Goal: Task Accomplishment & Management: Use online tool/utility

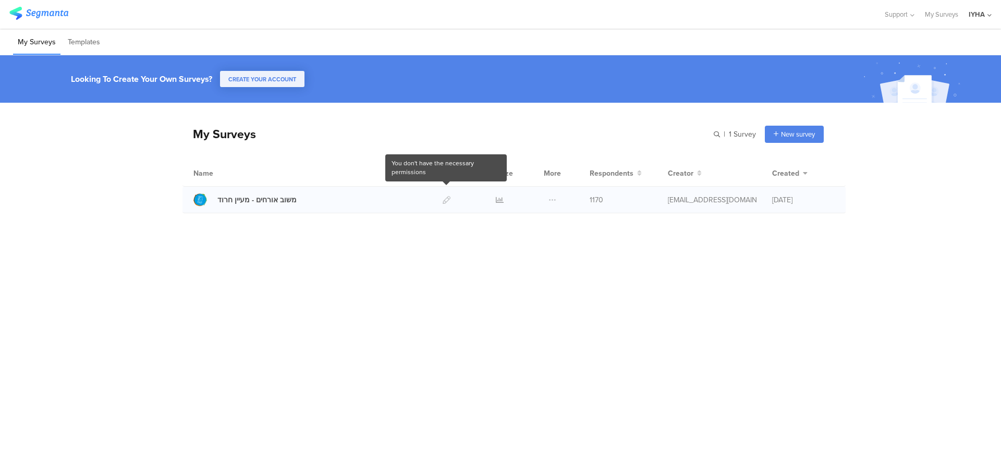
click at [448, 201] on div at bounding box center [446, 200] width 22 height 26
click at [500, 203] on icon at bounding box center [500, 200] width 8 height 8
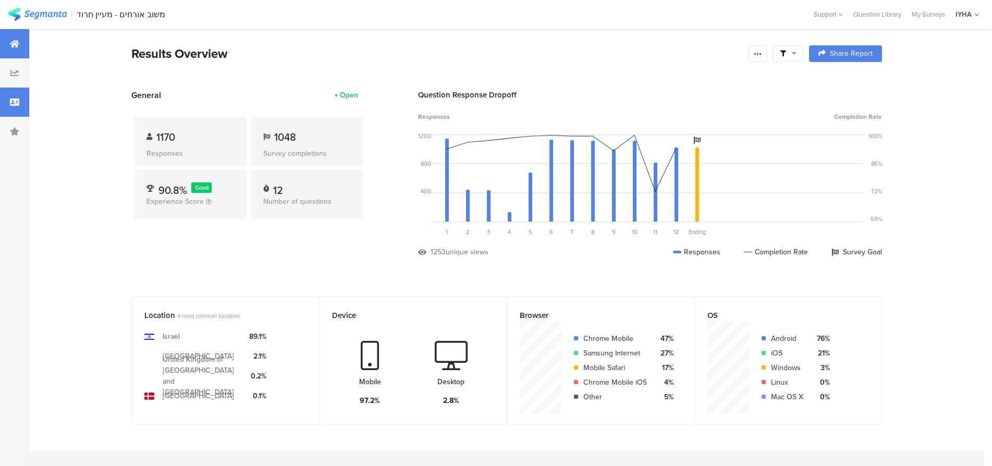
click at [16, 102] on icon at bounding box center [14, 102] width 9 height 8
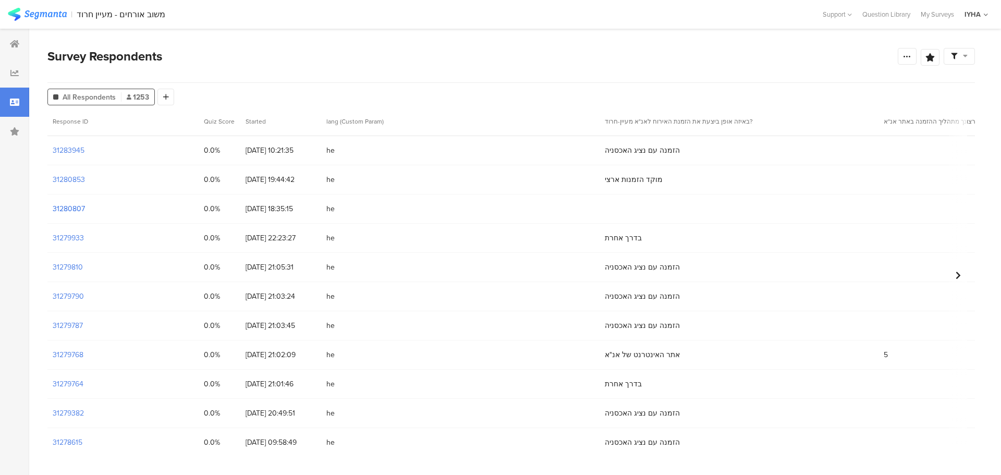
click at [72, 210] on section "31280807" at bounding box center [69, 208] width 32 height 11
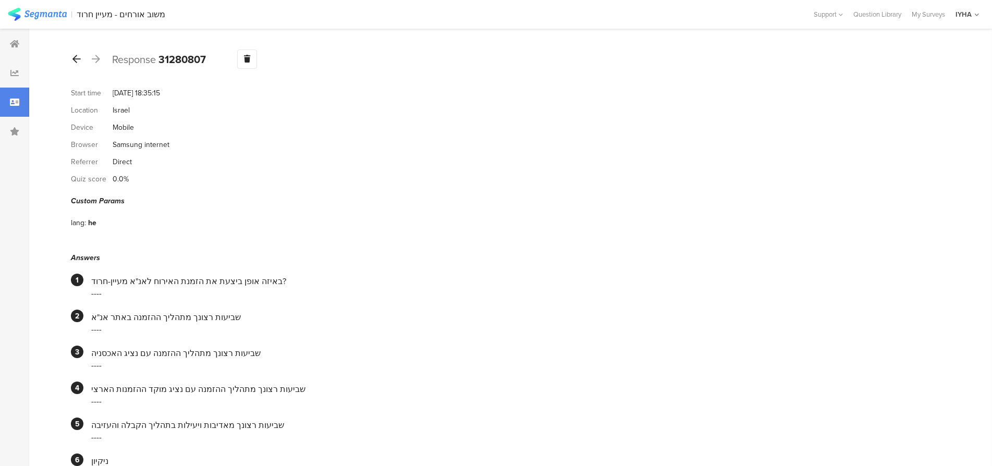
click at [76, 56] on icon at bounding box center [76, 58] width 8 height 9
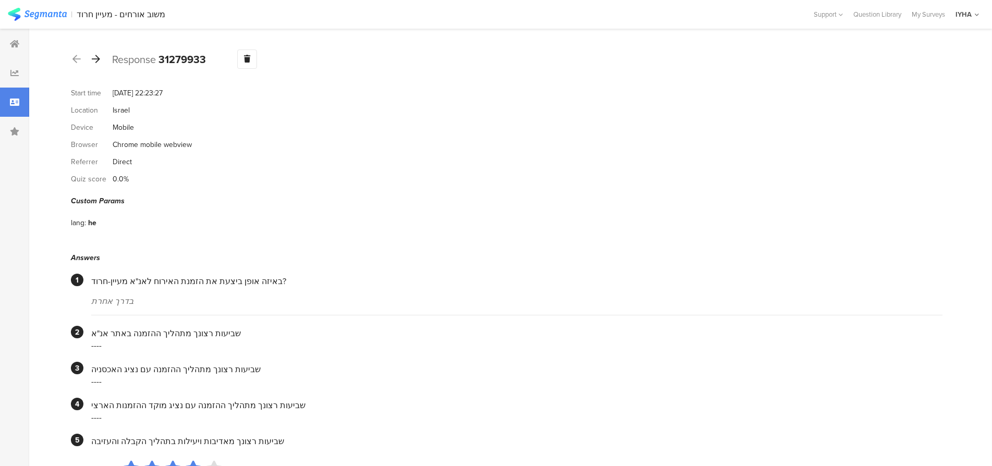
click at [95, 59] on icon at bounding box center [96, 58] width 8 height 9
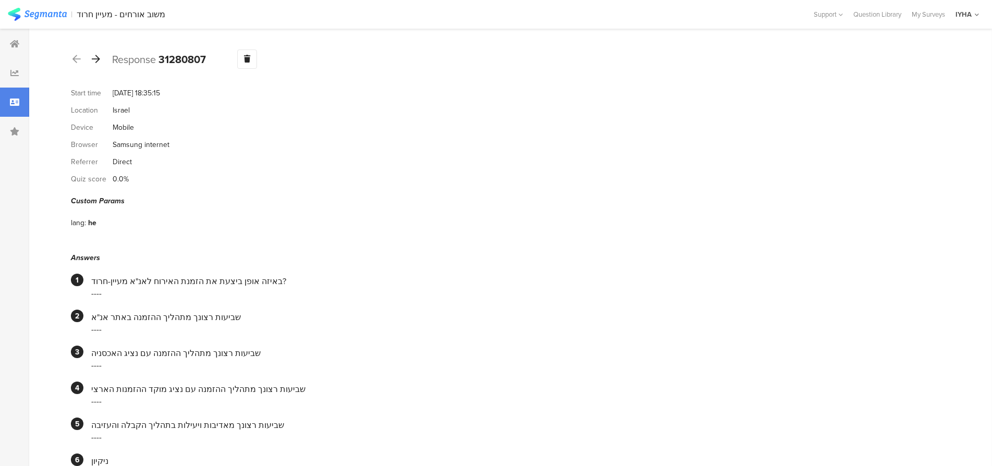
click at [96, 59] on icon at bounding box center [96, 58] width 8 height 9
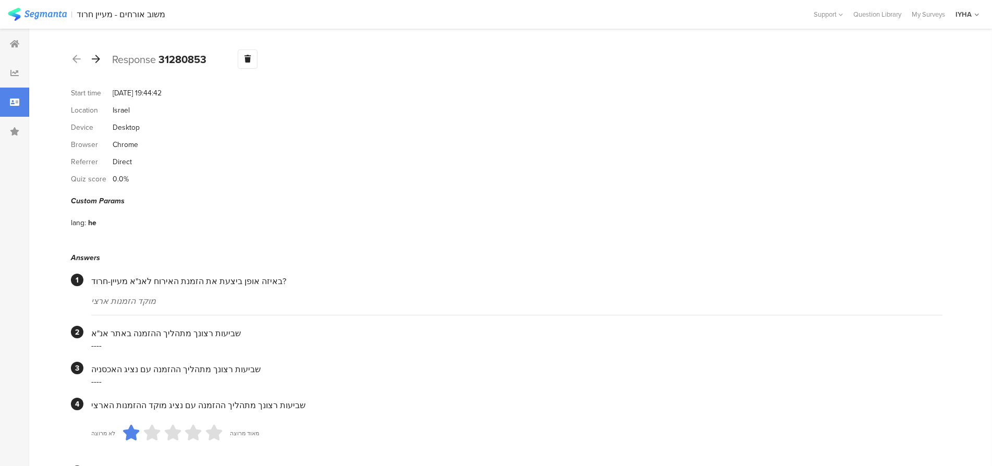
click at [98, 58] on icon at bounding box center [96, 58] width 8 height 9
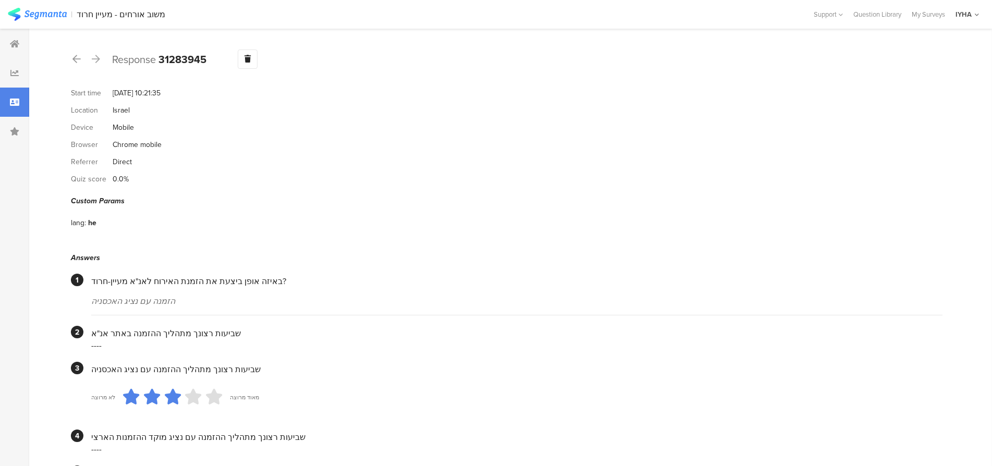
click at [97, 59] on icon at bounding box center [96, 58] width 8 height 9
click at [96, 59] on icon at bounding box center [96, 58] width 8 height 9
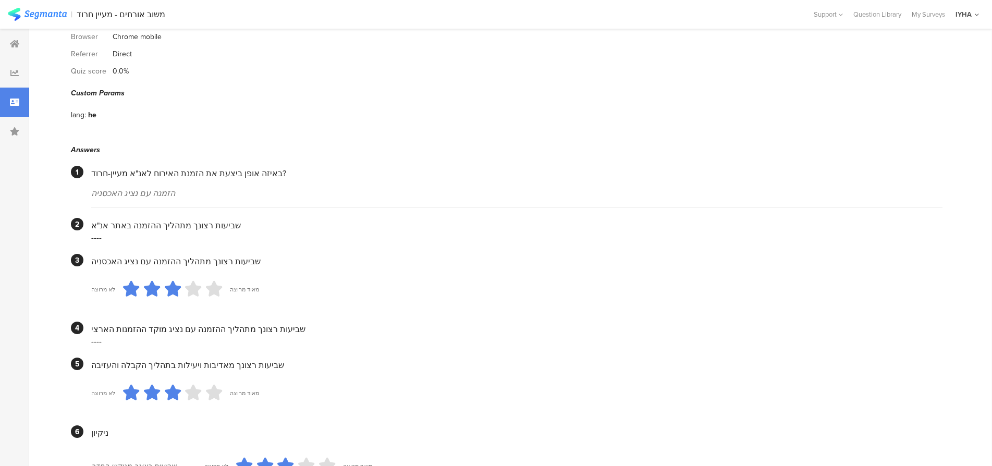
scroll to position [143, 0]
